Goal: Task Accomplishment & Management: Complete application form

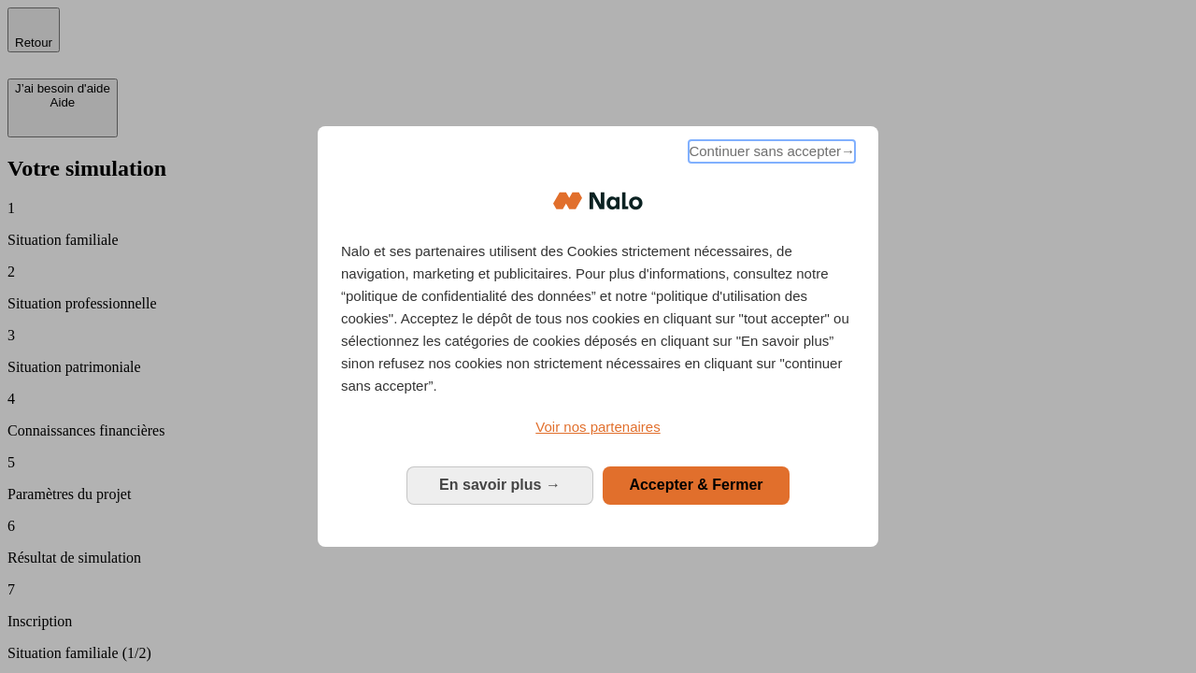
click at [770, 154] on span "Continuer sans accepter →" at bounding box center [772, 151] width 166 height 22
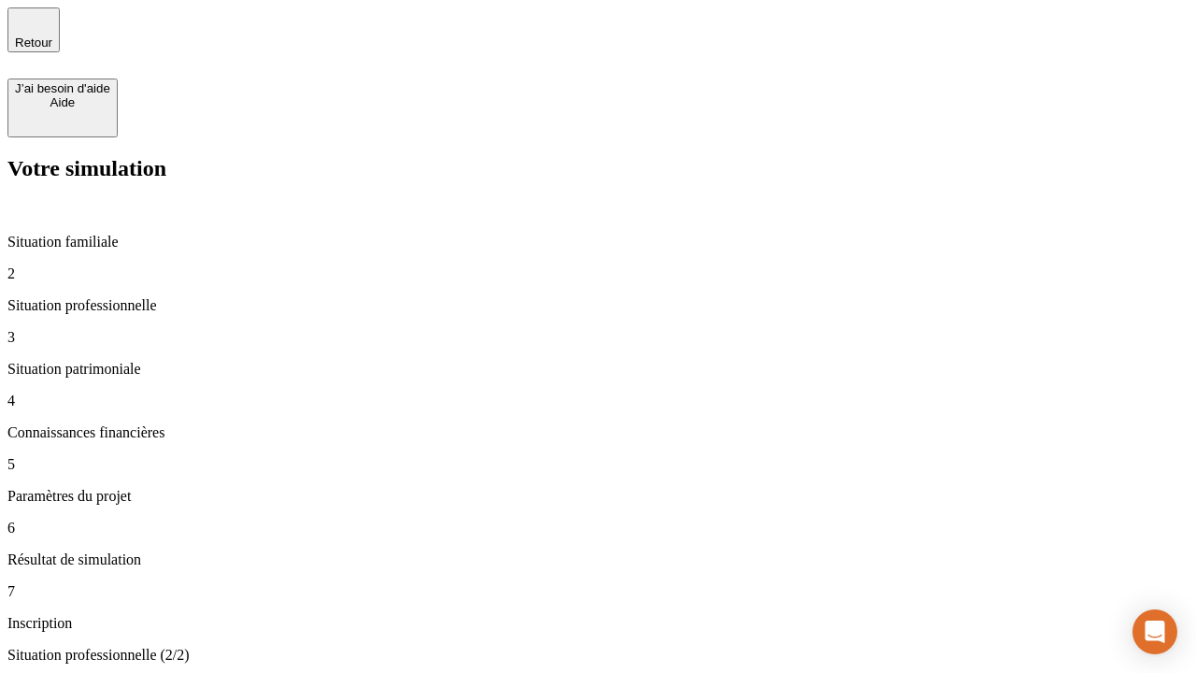
type input "30 000"
type input "40 000"
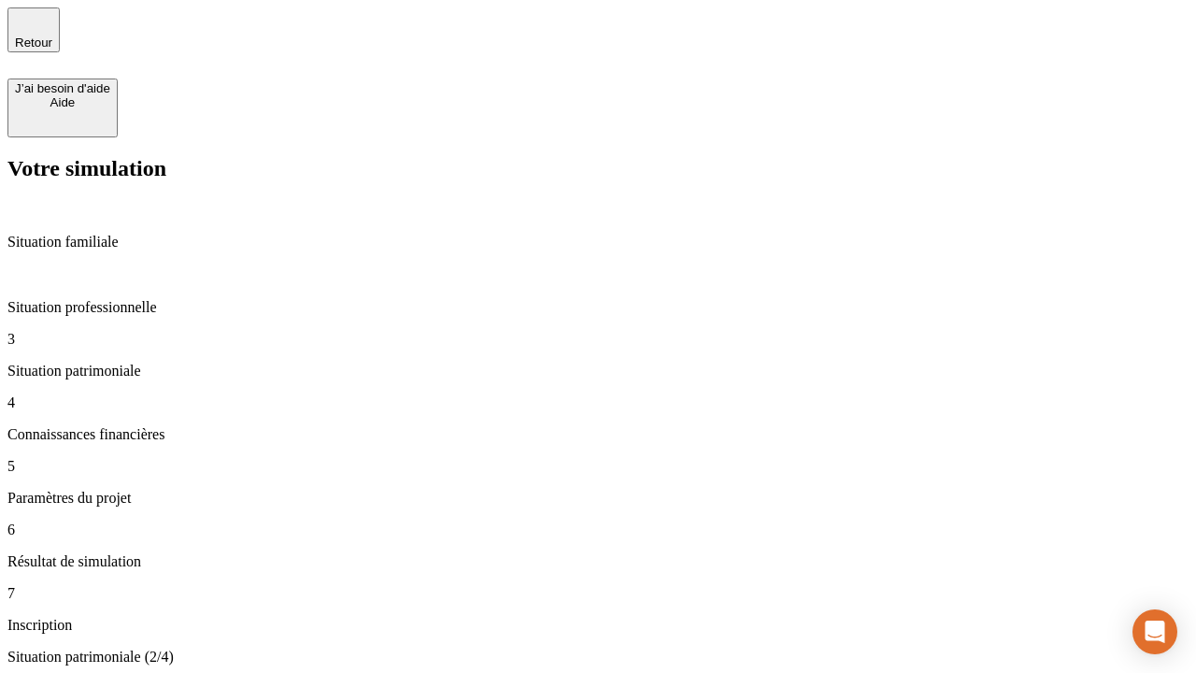
type input "1 100"
type input "20"
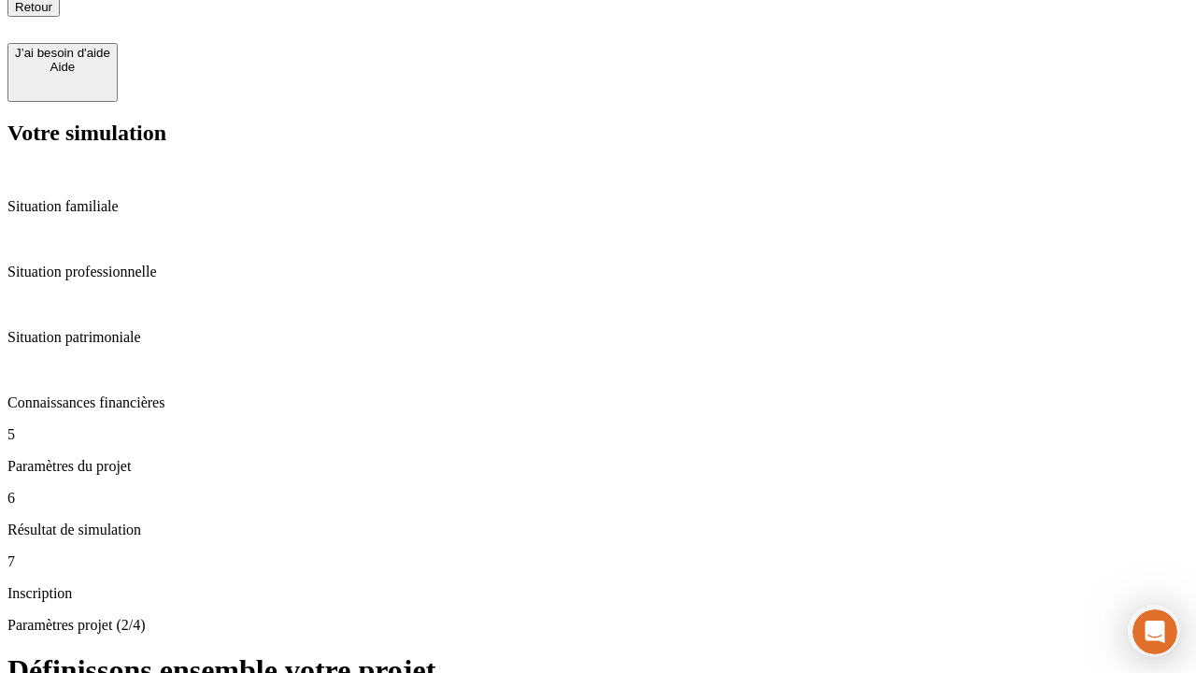
type input "40"
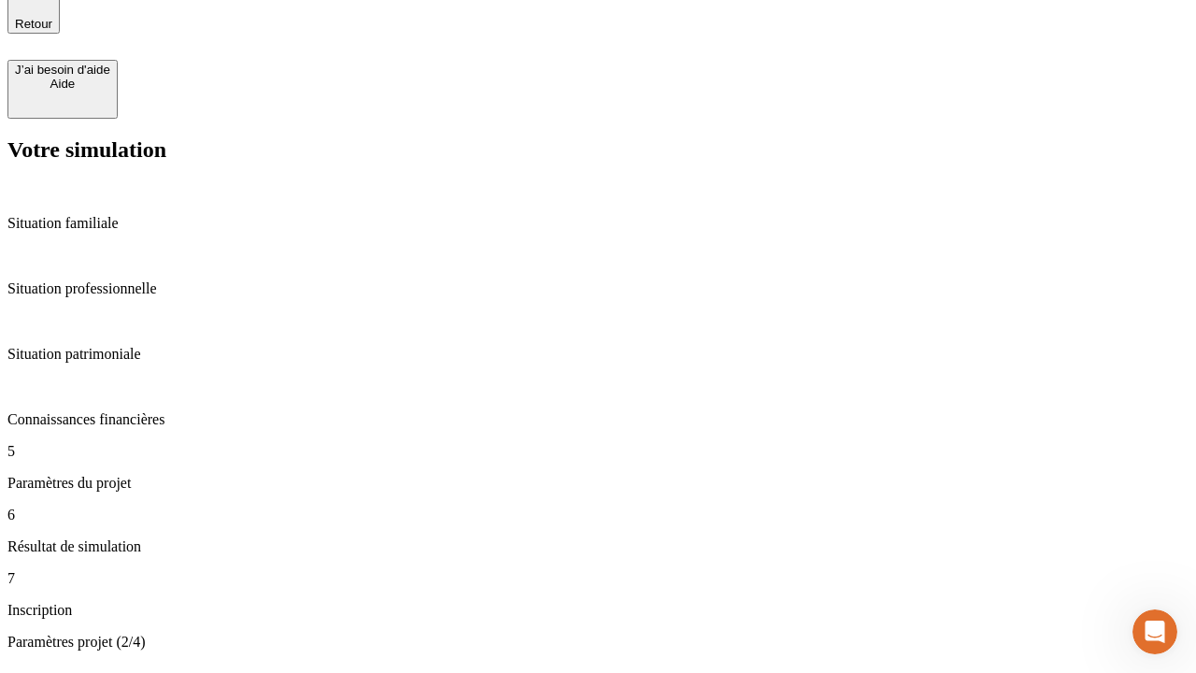
type input "62"
type input "50 000"
type input "640"
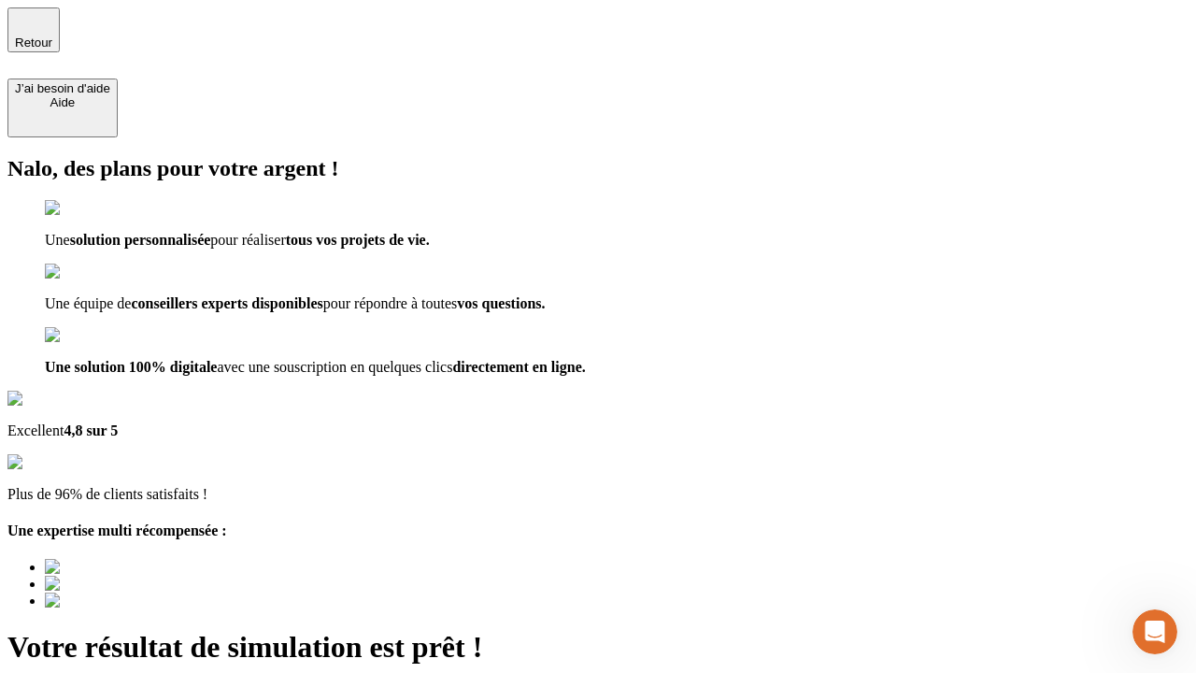
type input "[EMAIL_ADDRESS][DOMAIN_NAME]"
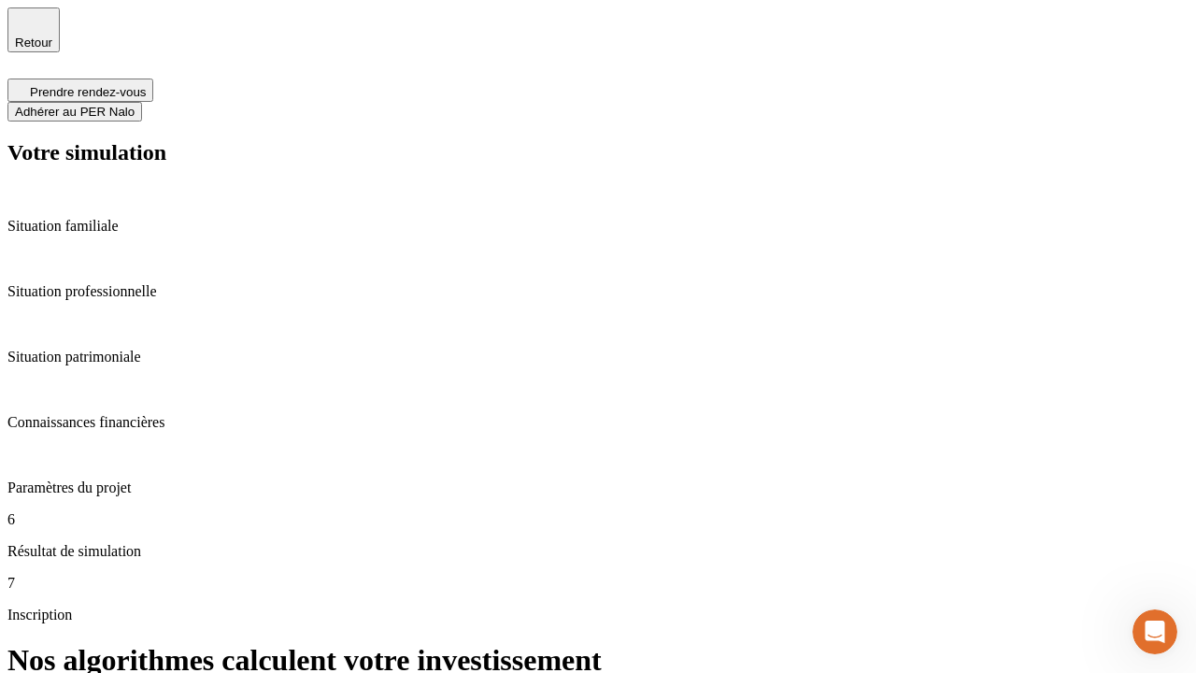
scroll to position [7, 0]
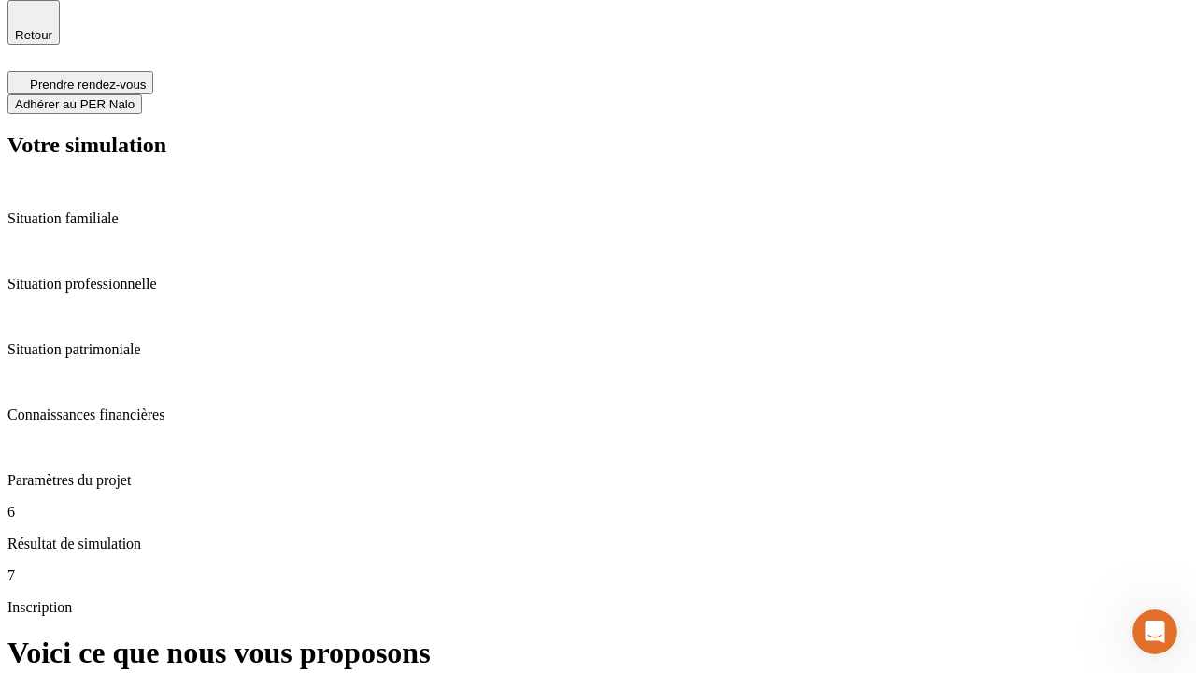
click at [135, 97] on span "Adhérer au PER Nalo" at bounding box center [75, 104] width 120 height 14
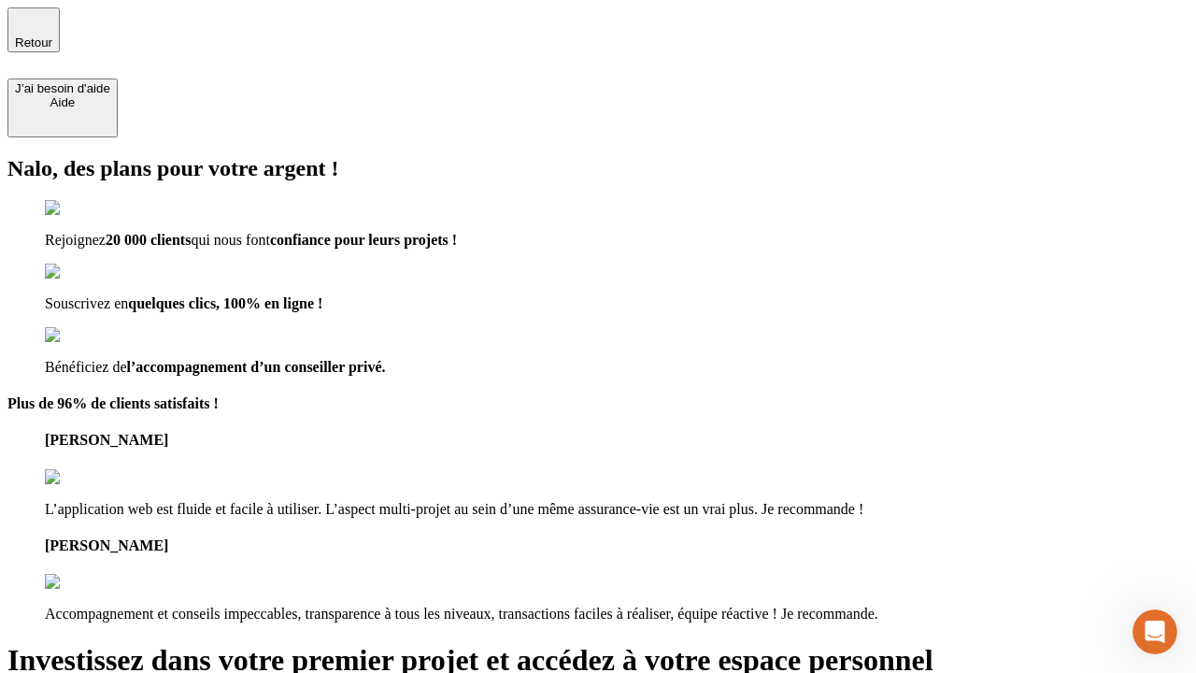
type input "[PERSON_NAME][EMAIL_ADDRESS][DOMAIN_NAME]"
